Goal: Task Accomplishment & Management: Use online tool/utility

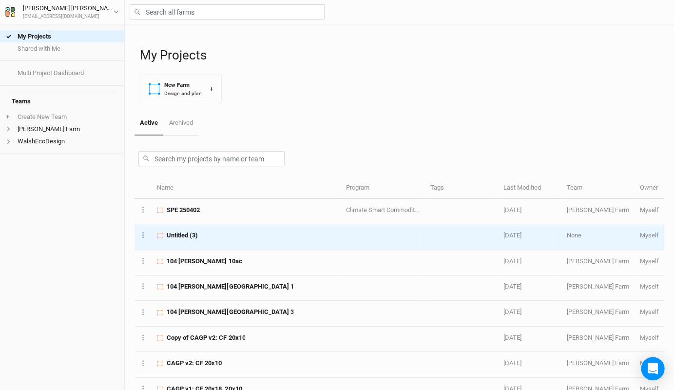
scroll to position [1, 0]
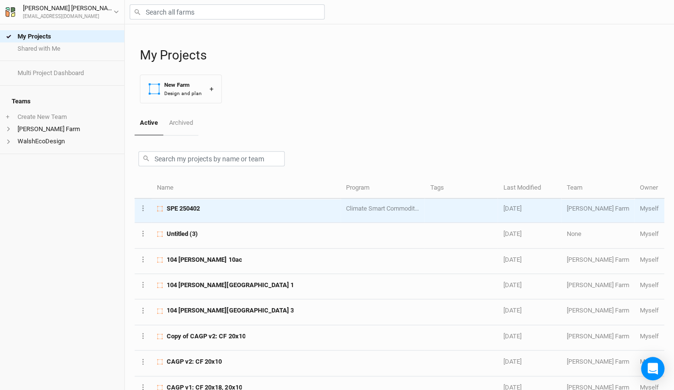
click at [259, 205] on div "SPE 250402" at bounding box center [246, 208] width 178 height 9
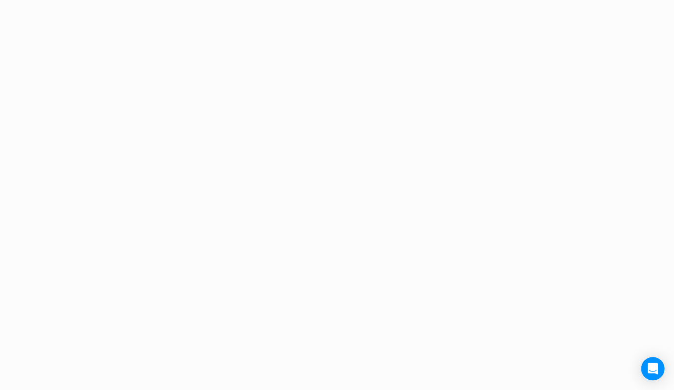
click at [259, 205] on div "Project Design Sections area 0 acres qty 0 sections stems 0 stems density 0 ste…" at bounding box center [337, 195] width 674 height 390
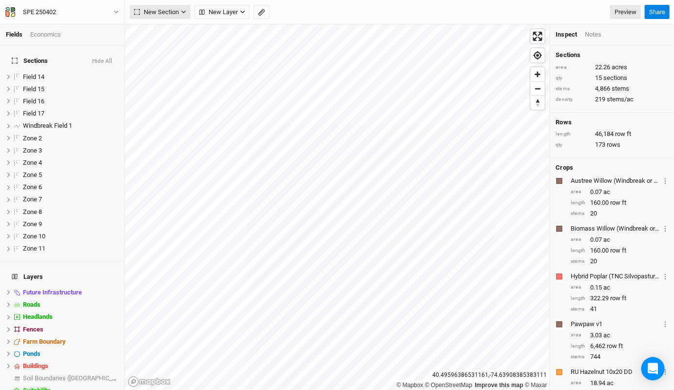
click at [175, 12] on span "New Section" at bounding box center [156, 12] width 45 height 10
click at [230, 12] on span "New Layer" at bounding box center [218, 12] width 39 height 10
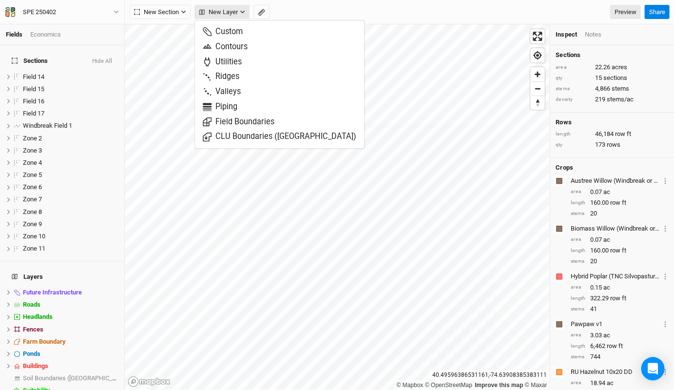
click at [230, 12] on span "New Layer" at bounding box center [218, 12] width 39 height 10
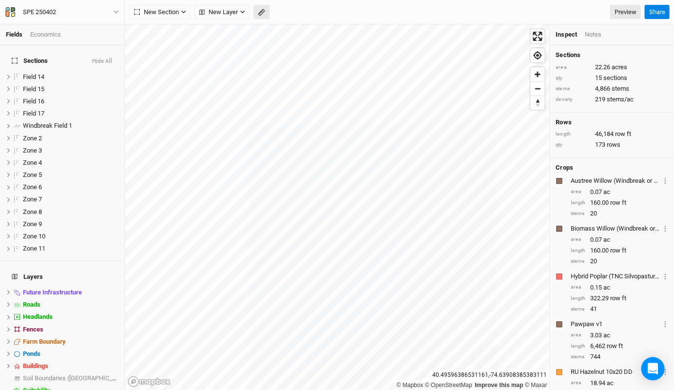
click at [261, 12] on icon "button" at bounding box center [261, 12] width 7 height 7
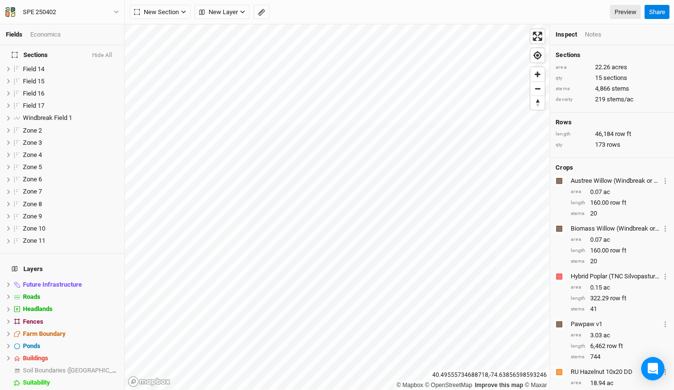
click at [246, 19] on div "New Section Grid Line Keyline Beta Upload New Layer Custom Contours Utilities R…" at bounding box center [399, 12] width 549 height 24
click at [242, 13] on icon "button" at bounding box center [242, 11] width 5 height 5
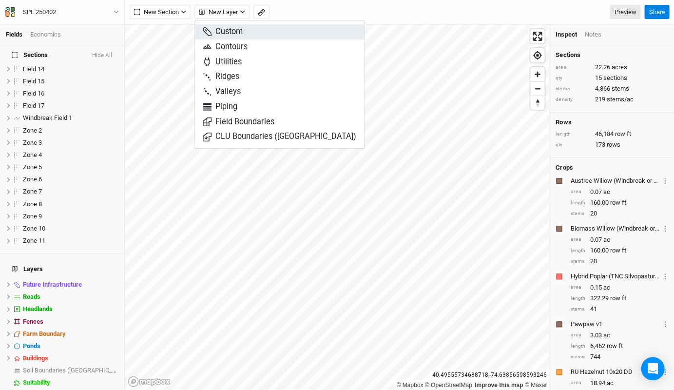
click at [234, 28] on span "Custom" at bounding box center [223, 31] width 40 height 11
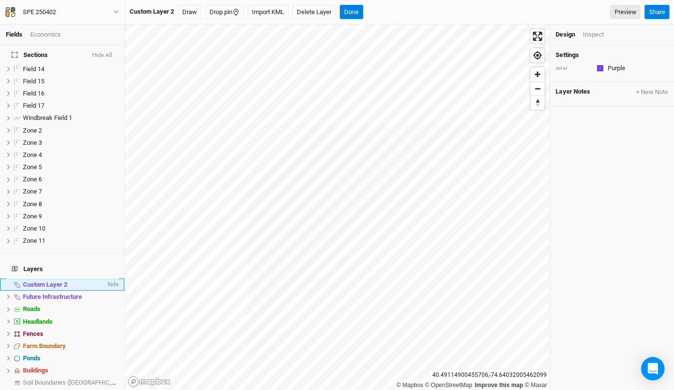
click at [49, 281] on span "Custom Layer 2" at bounding box center [45, 284] width 44 height 7
click at [194, 8] on button "Draw" at bounding box center [189, 12] width 23 height 15
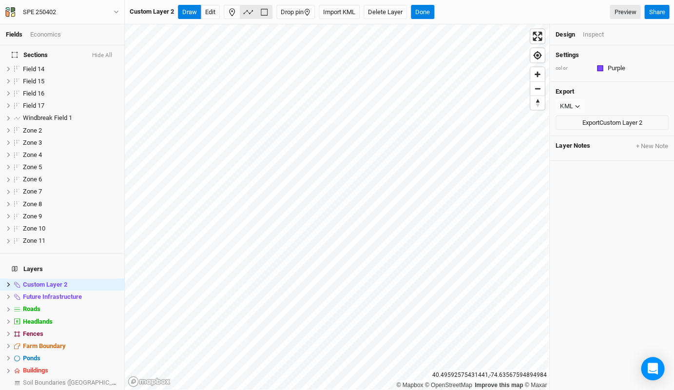
click at [248, 11] on icon "button" at bounding box center [248, 12] width 10 height 10
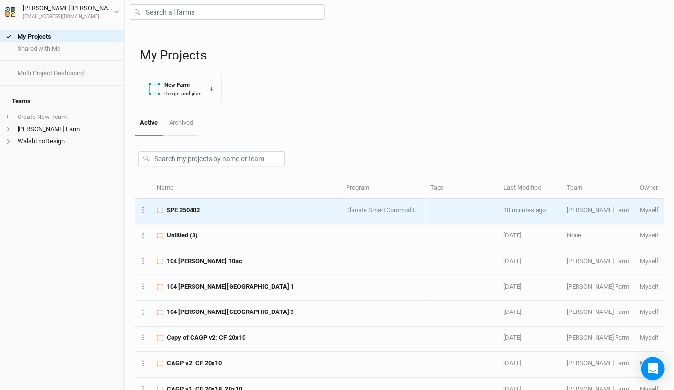
click at [192, 210] on span "SPE 250402" at bounding box center [183, 210] width 33 height 9
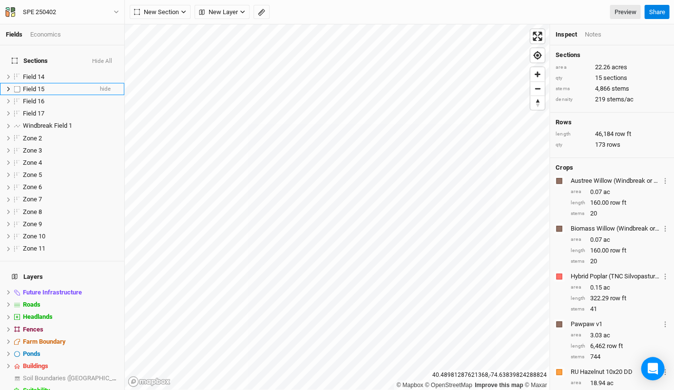
click at [15, 83] on label at bounding box center [17, 89] width 12 height 12
click at [15, 86] on input "checkbox" at bounding box center [17, 89] width 6 height 6
checkbox input "true"
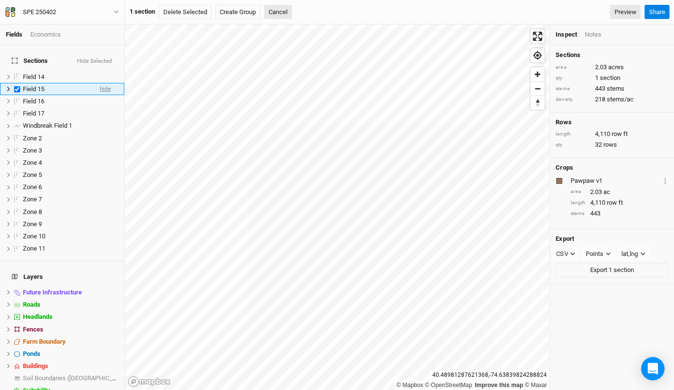
click at [103, 83] on span "hide" at bounding box center [105, 89] width 11 height 12
